Goal: Information Seeking & Learning: Learn about a topic

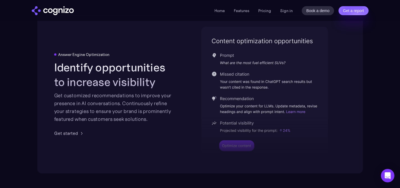
scroll to position [1176, 0]
click at [243, 133] on div at bounding box center [264, 121] width 127 height 82
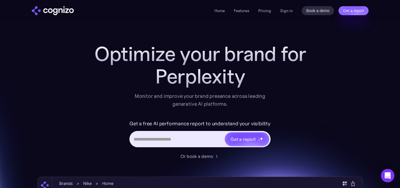
scroll to position [0, 0]
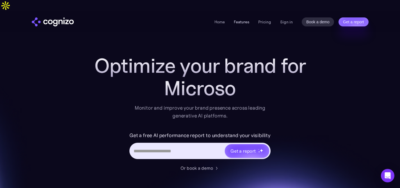
click at [236, 19] on link "Features" at bounding box center [241, 21] width 15 height 5
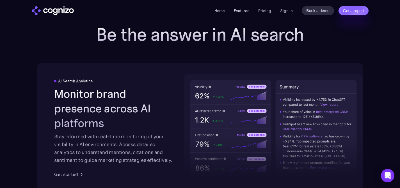
scroll to position [874, 0]
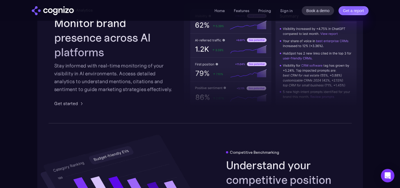
click at [238, 105] on div "AI Search Analytics Monitor brand presence across AI platforms Stay informed wi…" at bounding box center [199, 57] width 325 height 131
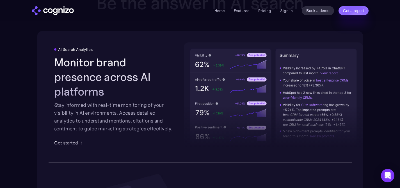
scroll to position [891, 0]
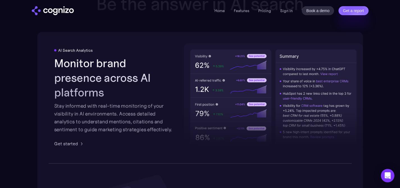
click at [258, 69] on div at bounding box center [273, 110] width 179 height 82
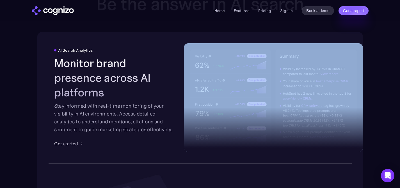
drag, startPoint x: 258, startPoint y: 59, endPoint x: 266, endPoint y: 56, distance: 8.6
click at [266, 56] on div at bounding box center [273, 97] width 179 height 109
click at [256, 69] on div at bounding box center [273, 110] width 179 height 82
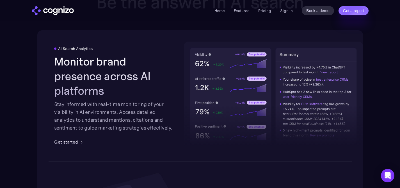
click at [303, 100] on div at bounding box center [273, 109] width 179 height 82
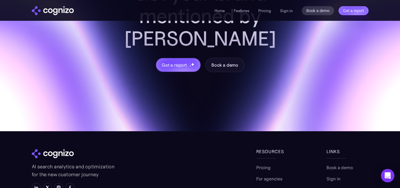
scroll to position [2283, 0]
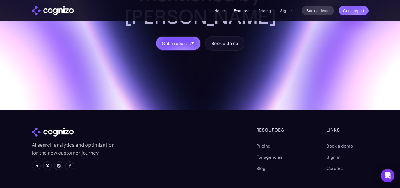
click at [245, 12] on link "Features" at bounding box center [241, 10] width 15 height 5
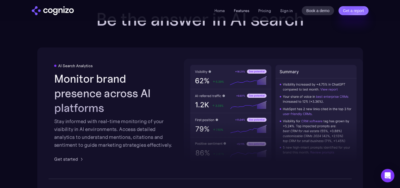
scroll to position [874, 0]
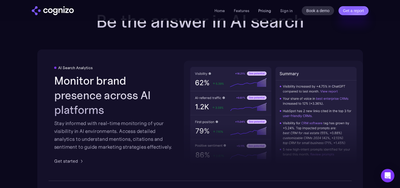
click at [267, 11] on link "Pricing" at bounding box center [264, 10] width 13 height 5
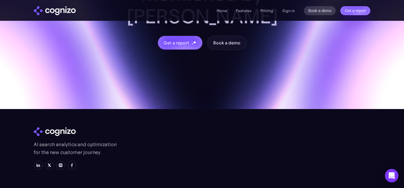
scroll to position [1735, 0]
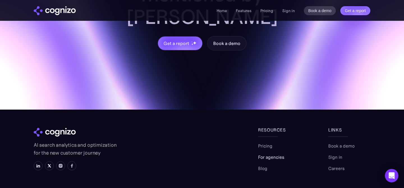
click at [272, 153] on link "For agencies" at bounding box center [271, 156] width 26 height 7
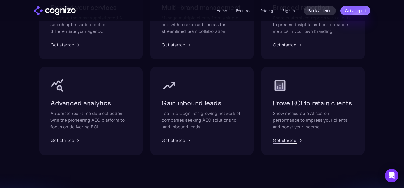
scroll to position [422, 0]
click at [294, 120] on div "Prove ROI to retain clients Show measurable AI search performance to impress yo…" at bounding box center [312, 111] width 103 height 88
click at [288, 137] on div "Get started" at bounding box center [285, 140] width 24 height 7
